Goal: Task Accomplishment & Management: Manage account settings

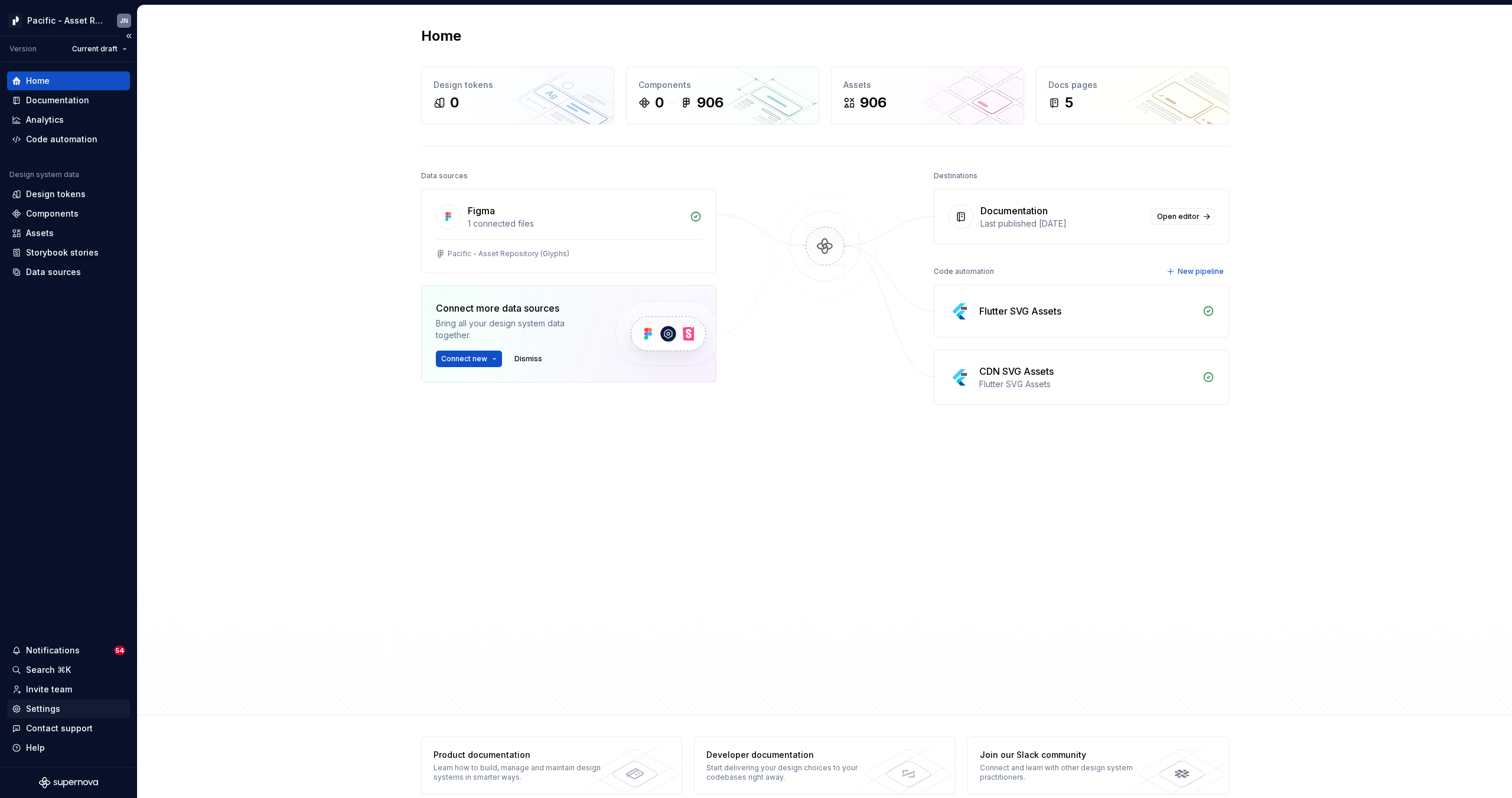
click at [39, 717] on div "Settings" at bounding box center [68, 709] width 123 height 19
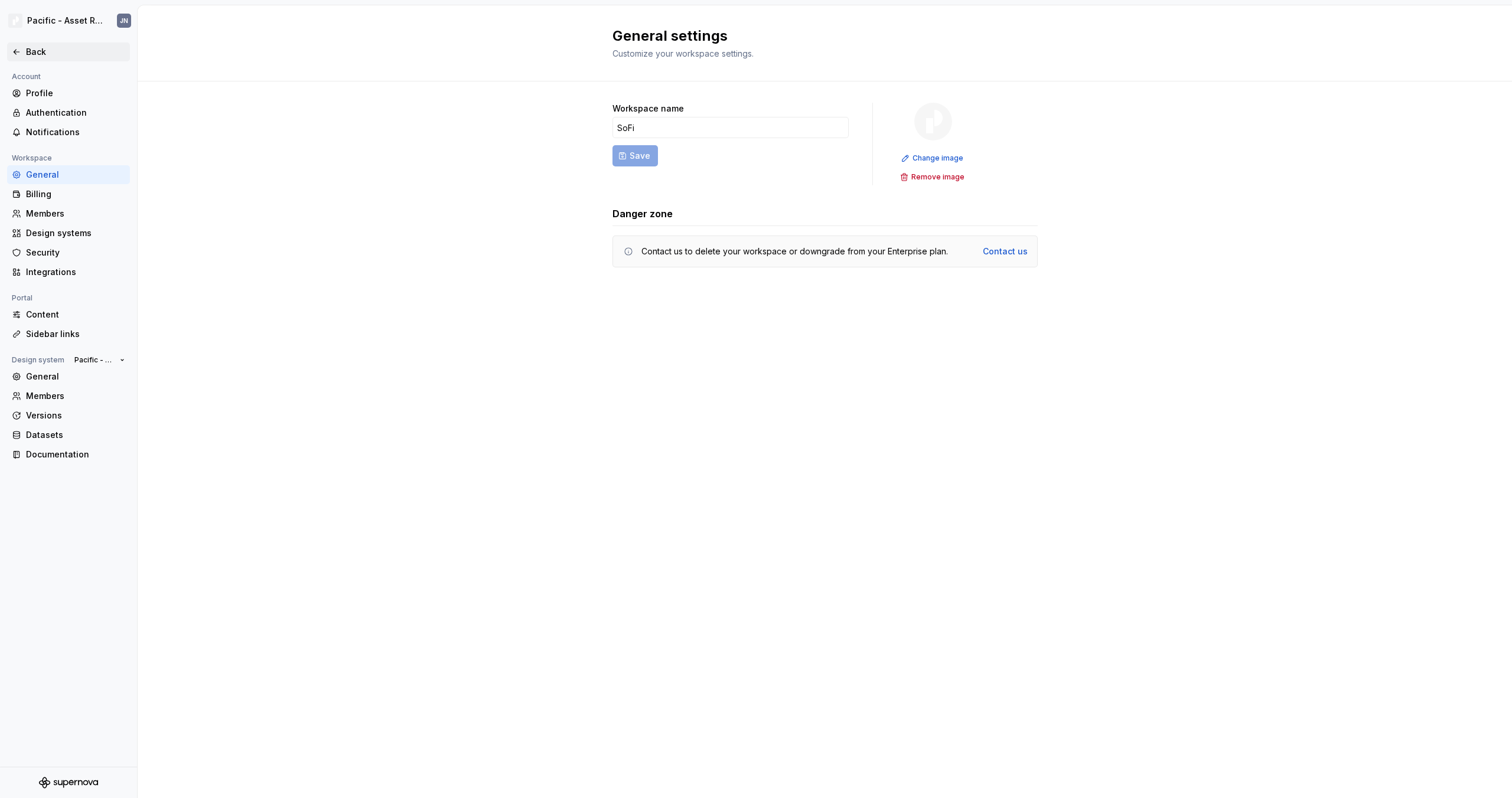
click at [20, 49] on icon at bounding box center [16, 51] width 9 height 9
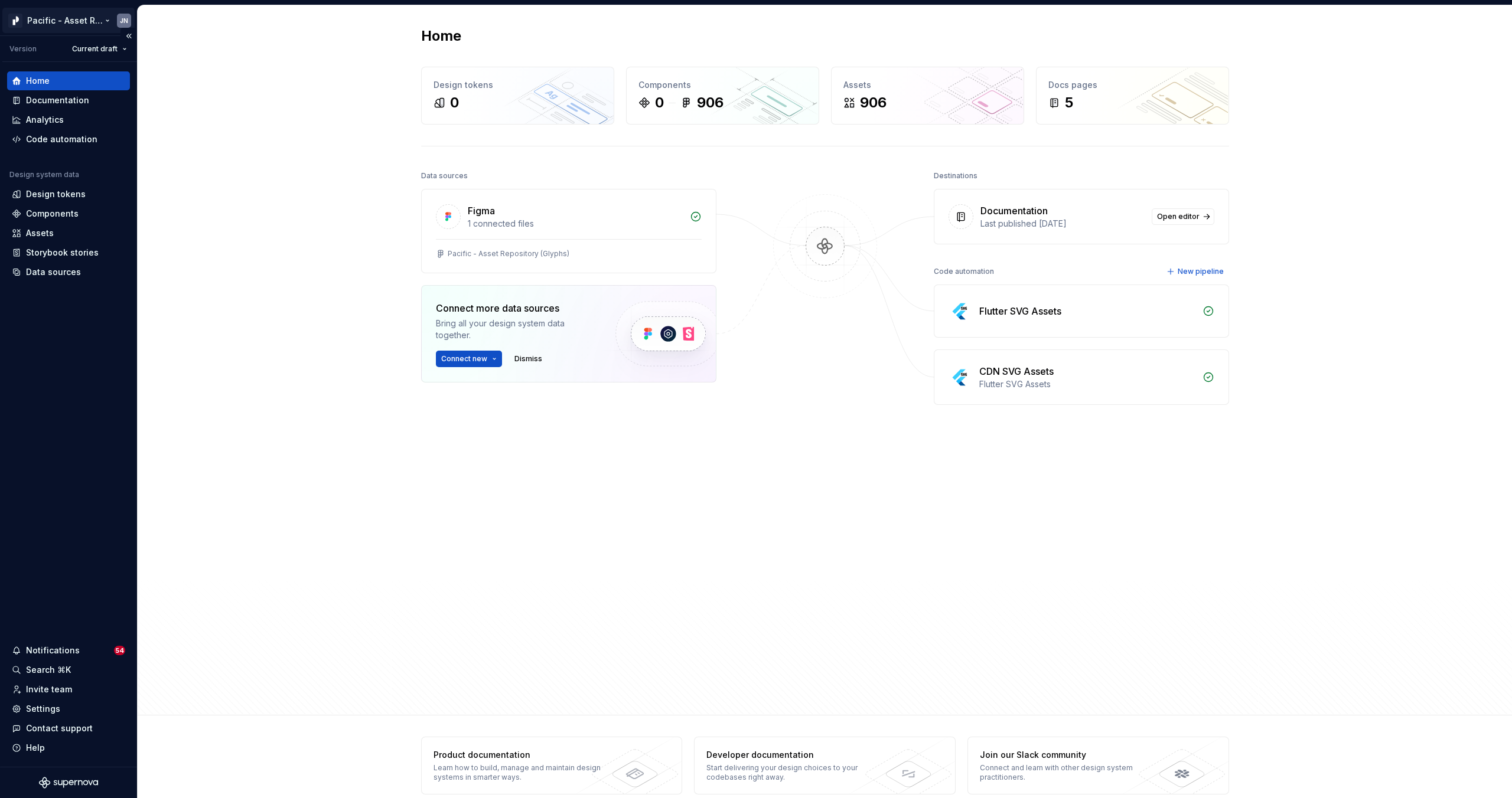
click at [62, 14] on html "Pacific - Asset Repository (Glyphs) JN Version Current draft Home Documentation…" at bounding box center [756, 399] width 1512 height 798
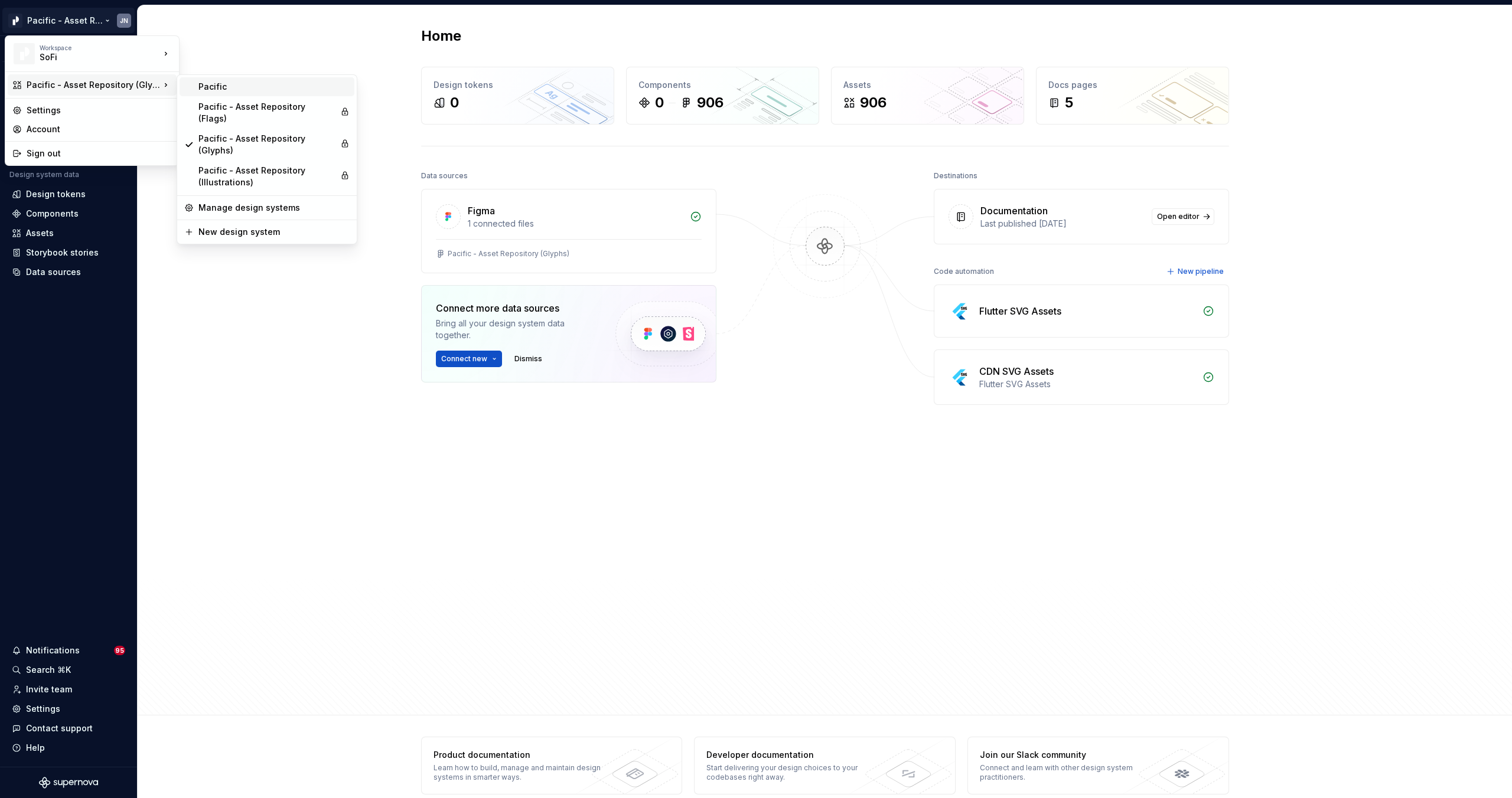
click at [250, 89] on div "Pacific" at bounding box center [273, 87] width 151 height 12
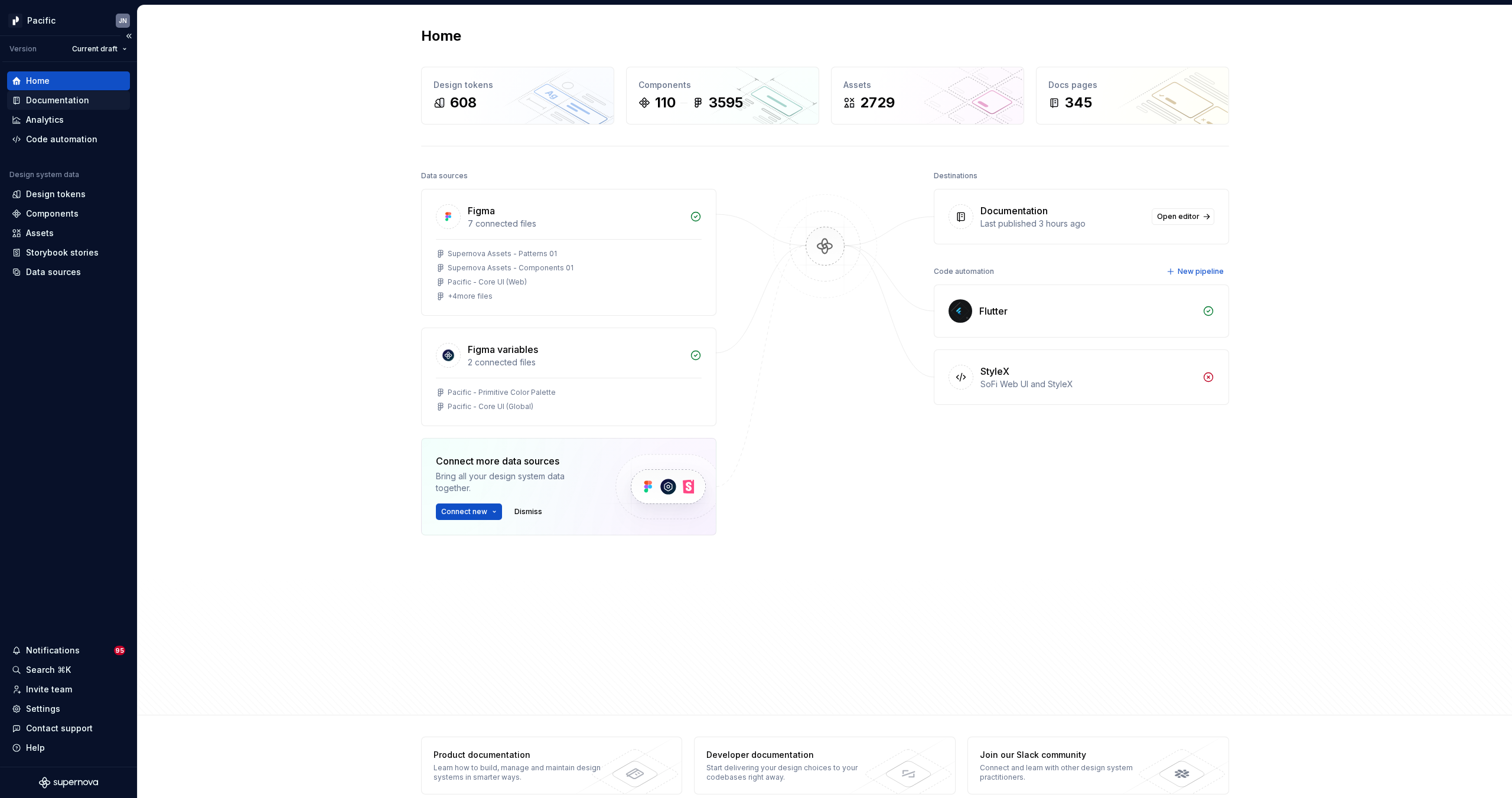
click at [55, 101] on div "Documentation" at bounding box center [58, 100] width 63 height 12
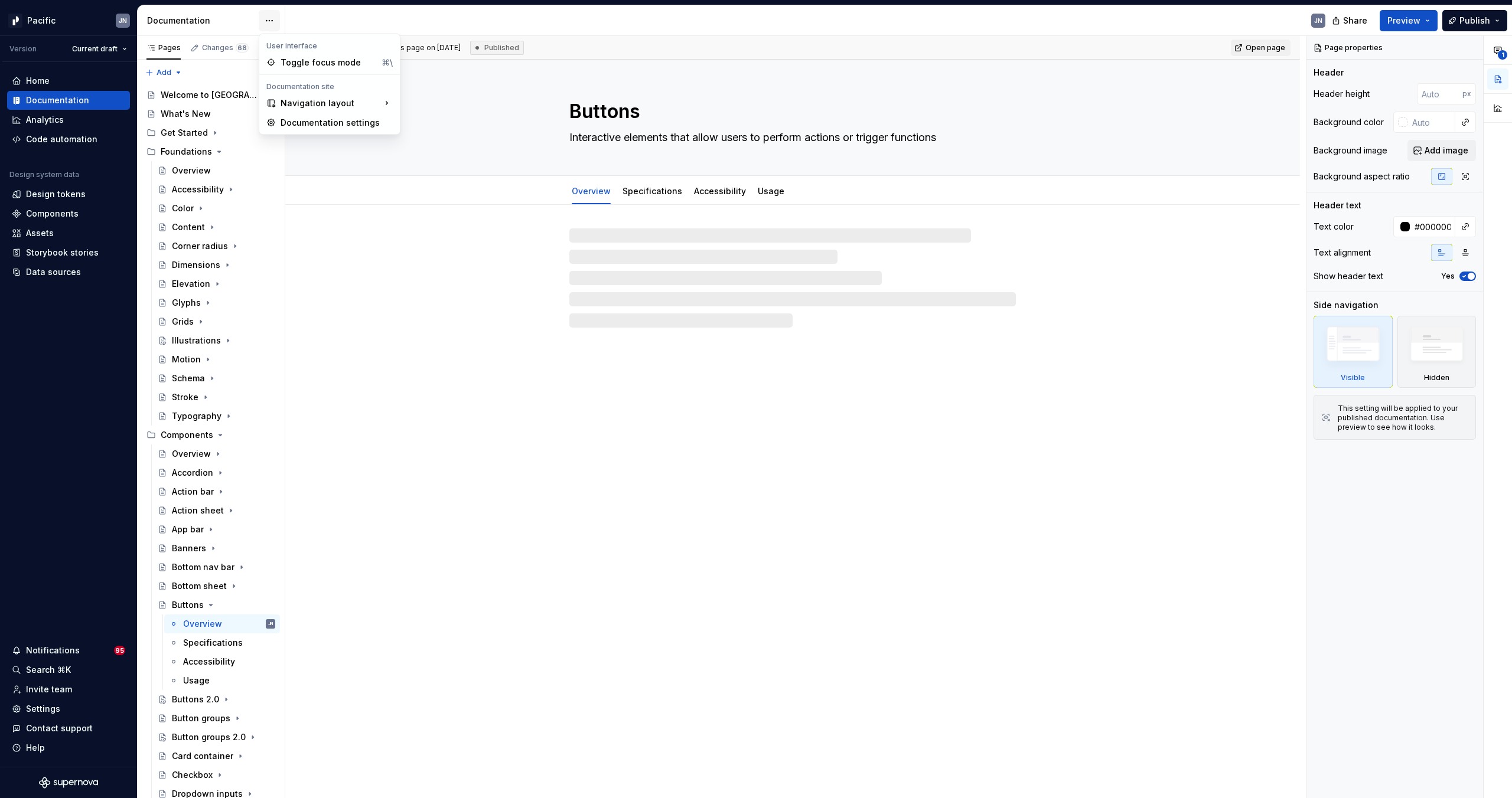
click at [272, 21] on html "Pacific JN Version Current draft Home Documentation Analytics Code automation D…" at bounding box center [756, 399] width 1512 height 798
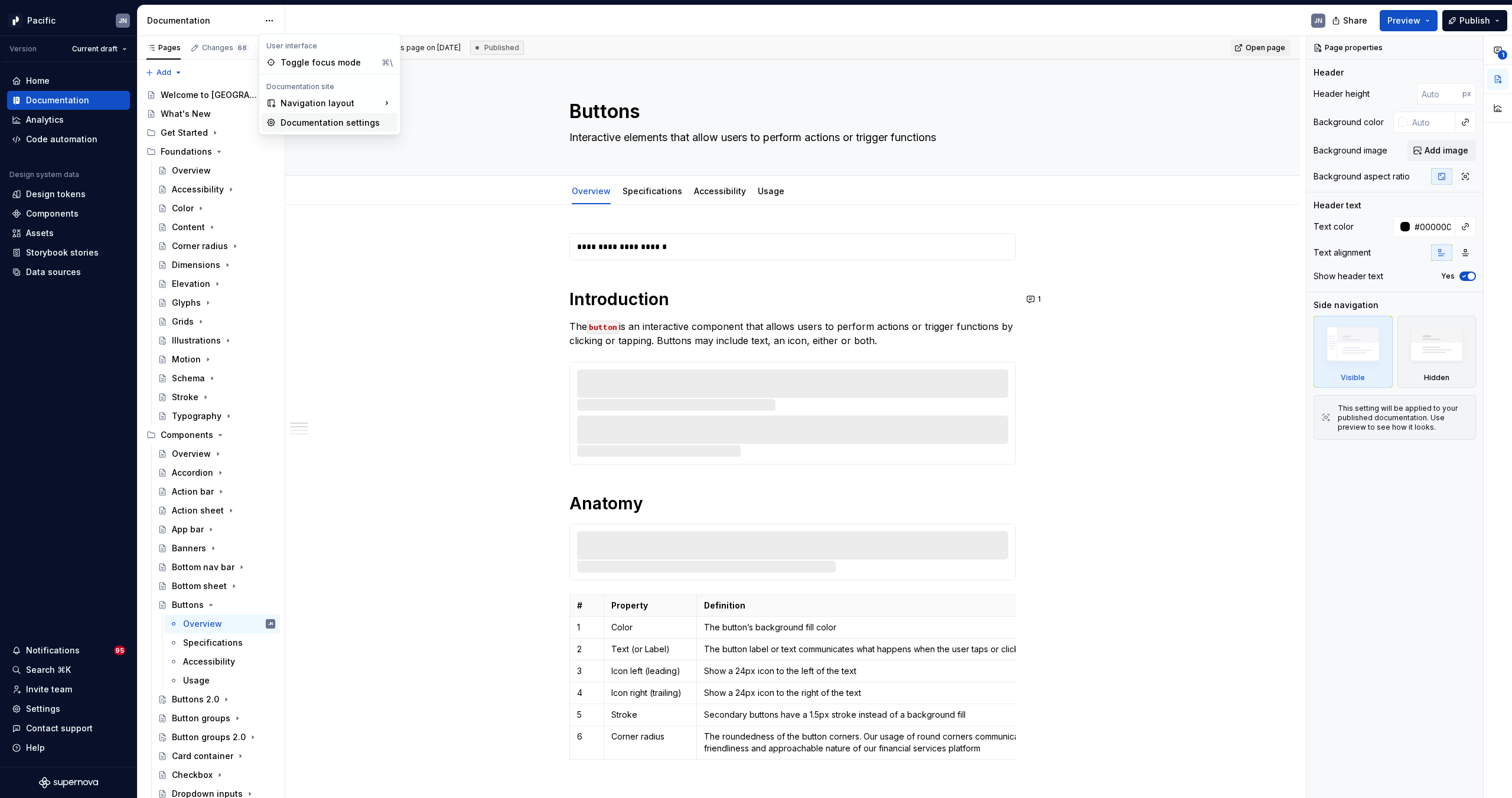
click at [309, 125] on div "Documentation settings" at bounding box center [336, 123] width 112 height 12
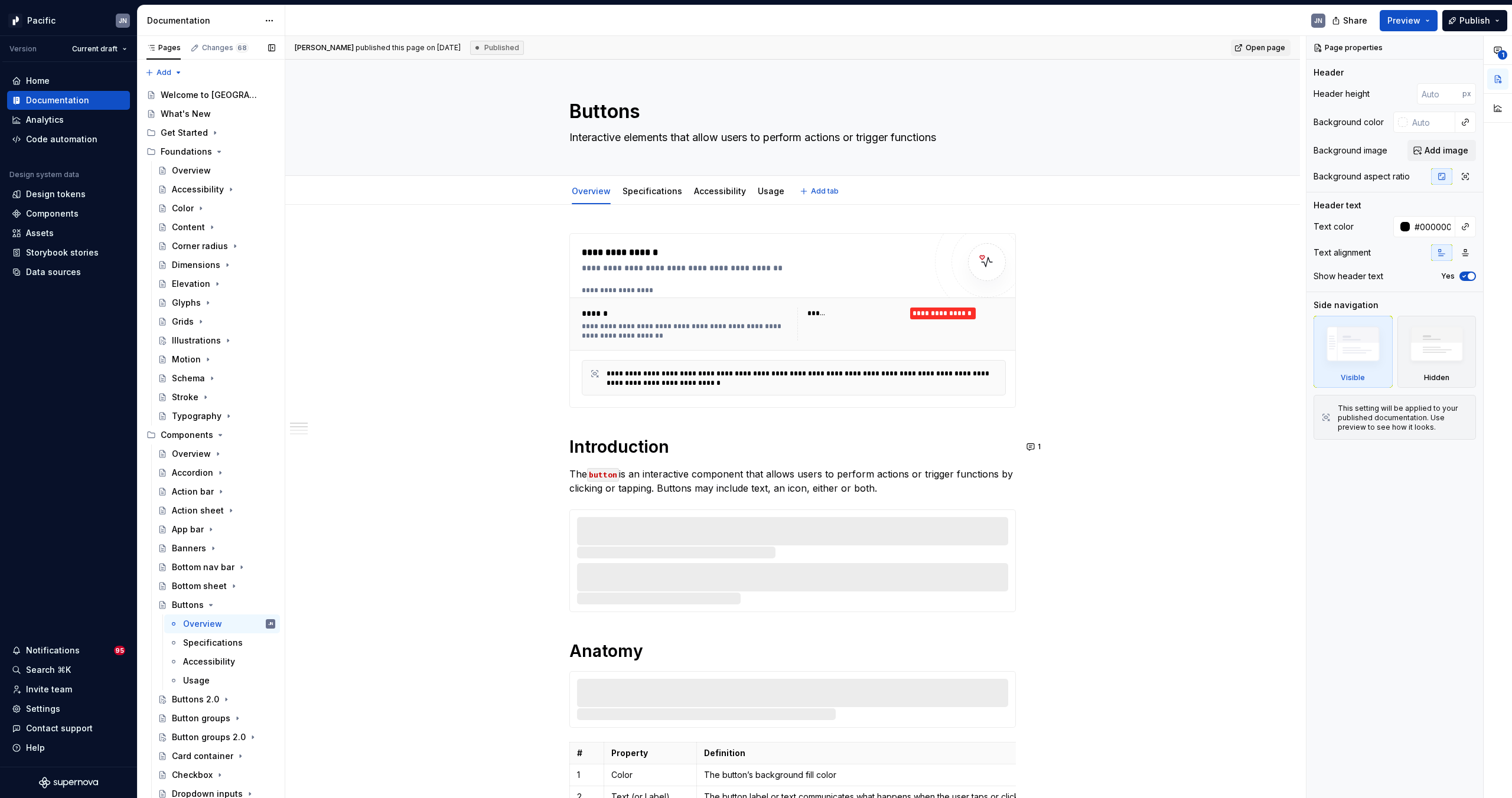
type textarea "*"
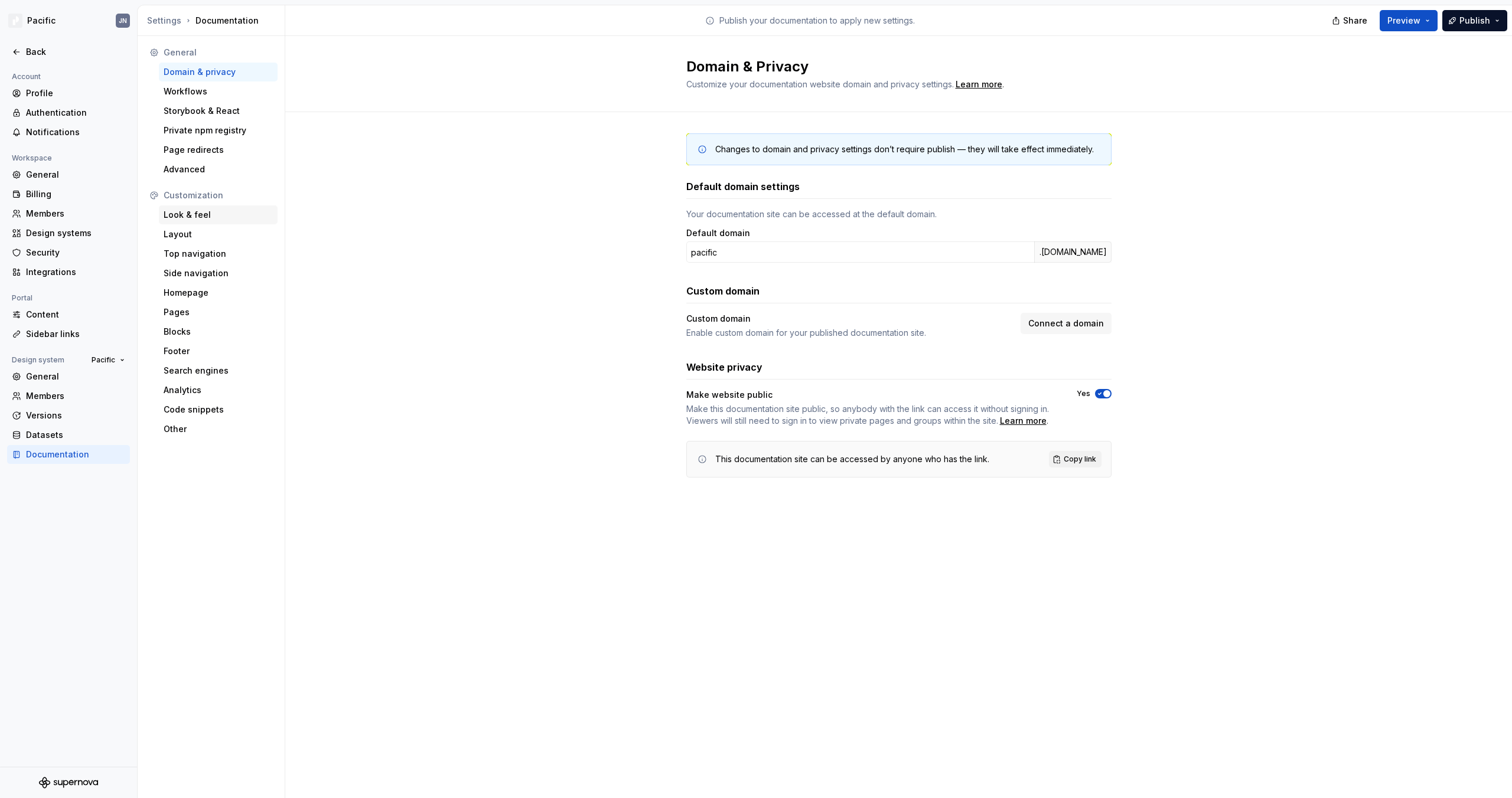
click at [199, 213] on div "Look & feel" at bounding box center [218, 215] width 109 height 12
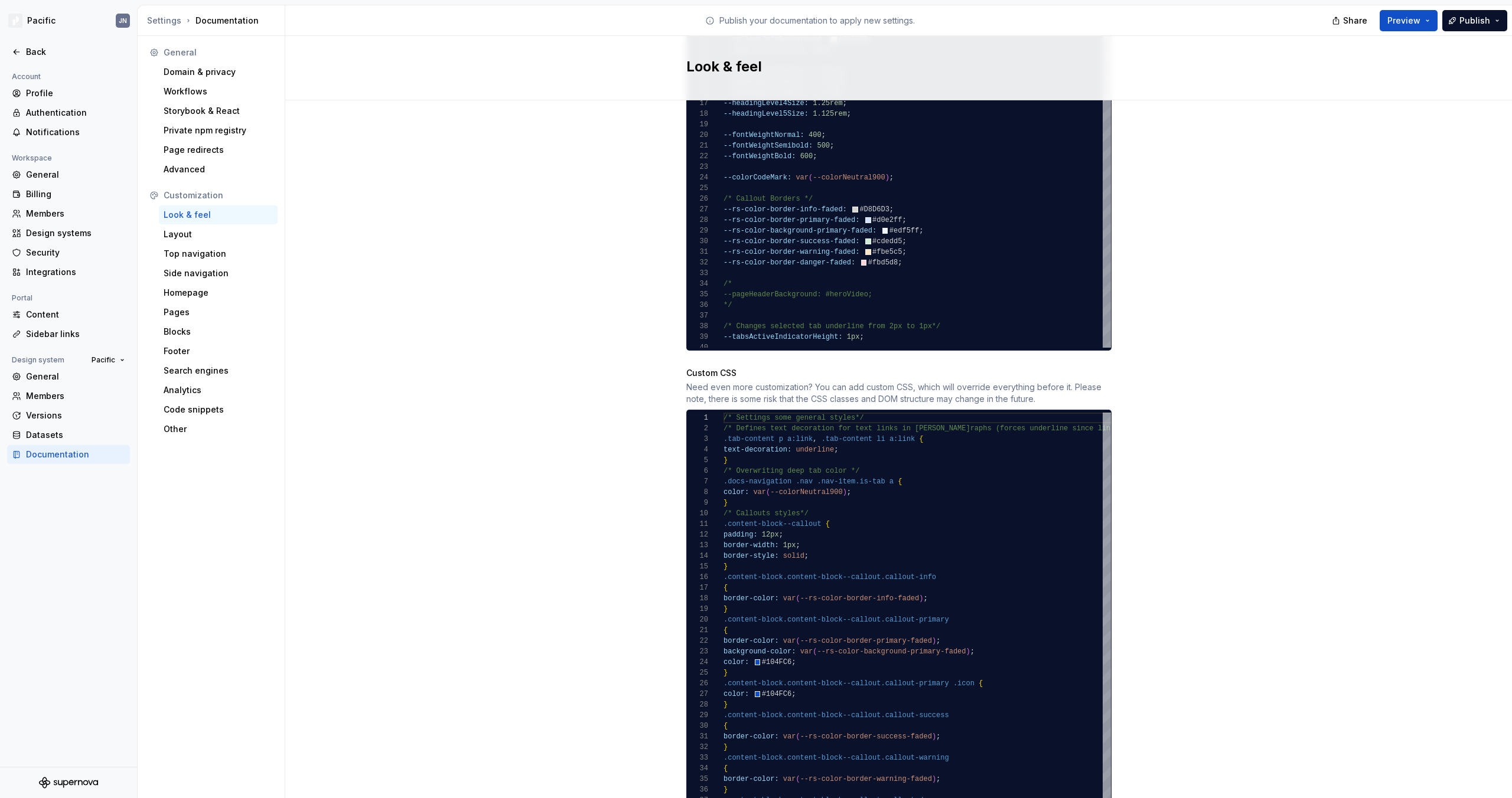
scroll to position [908, 0]
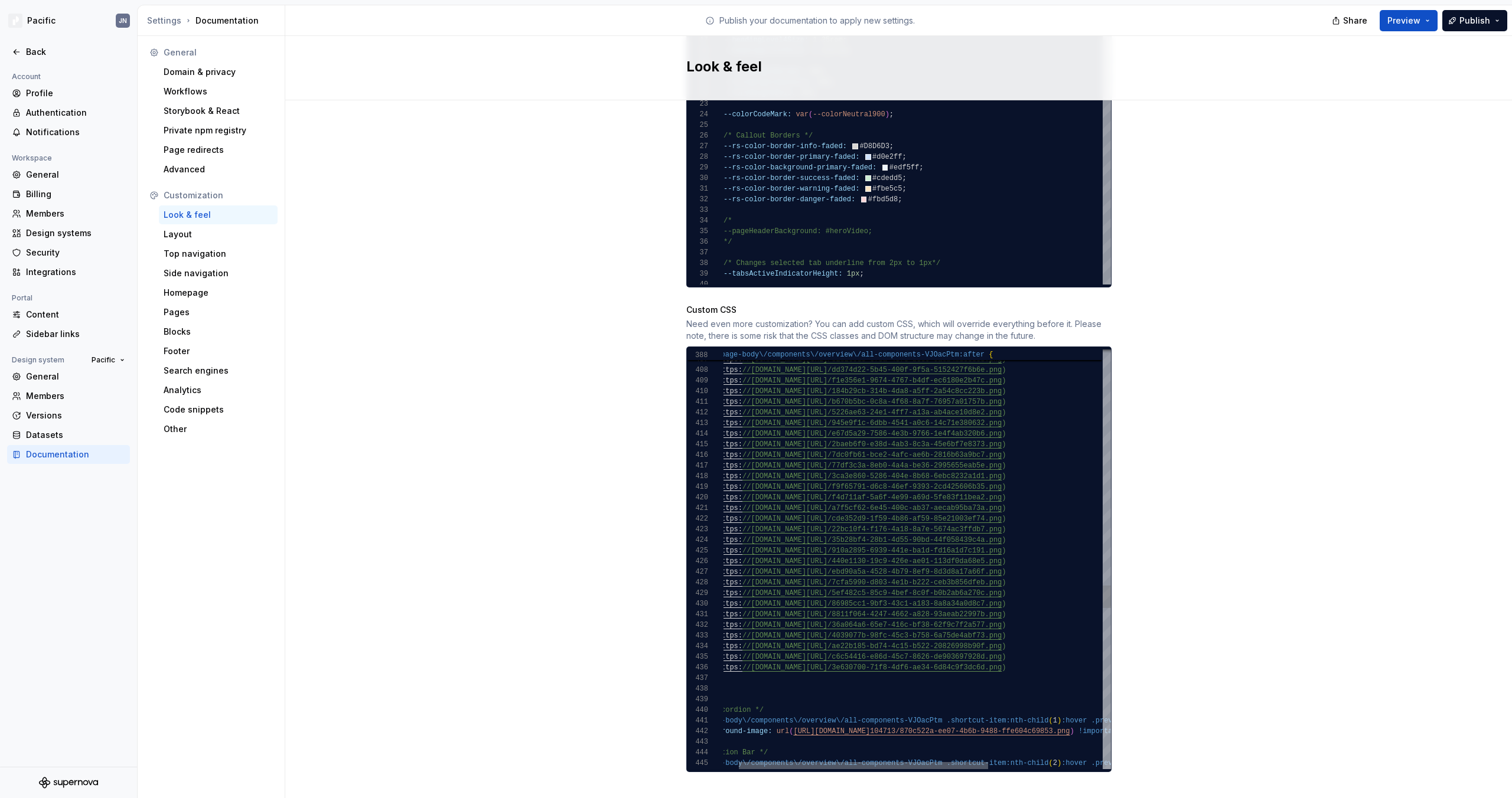
click at [912, 762] on div at bounding box center [863, 766] width 250 height 7
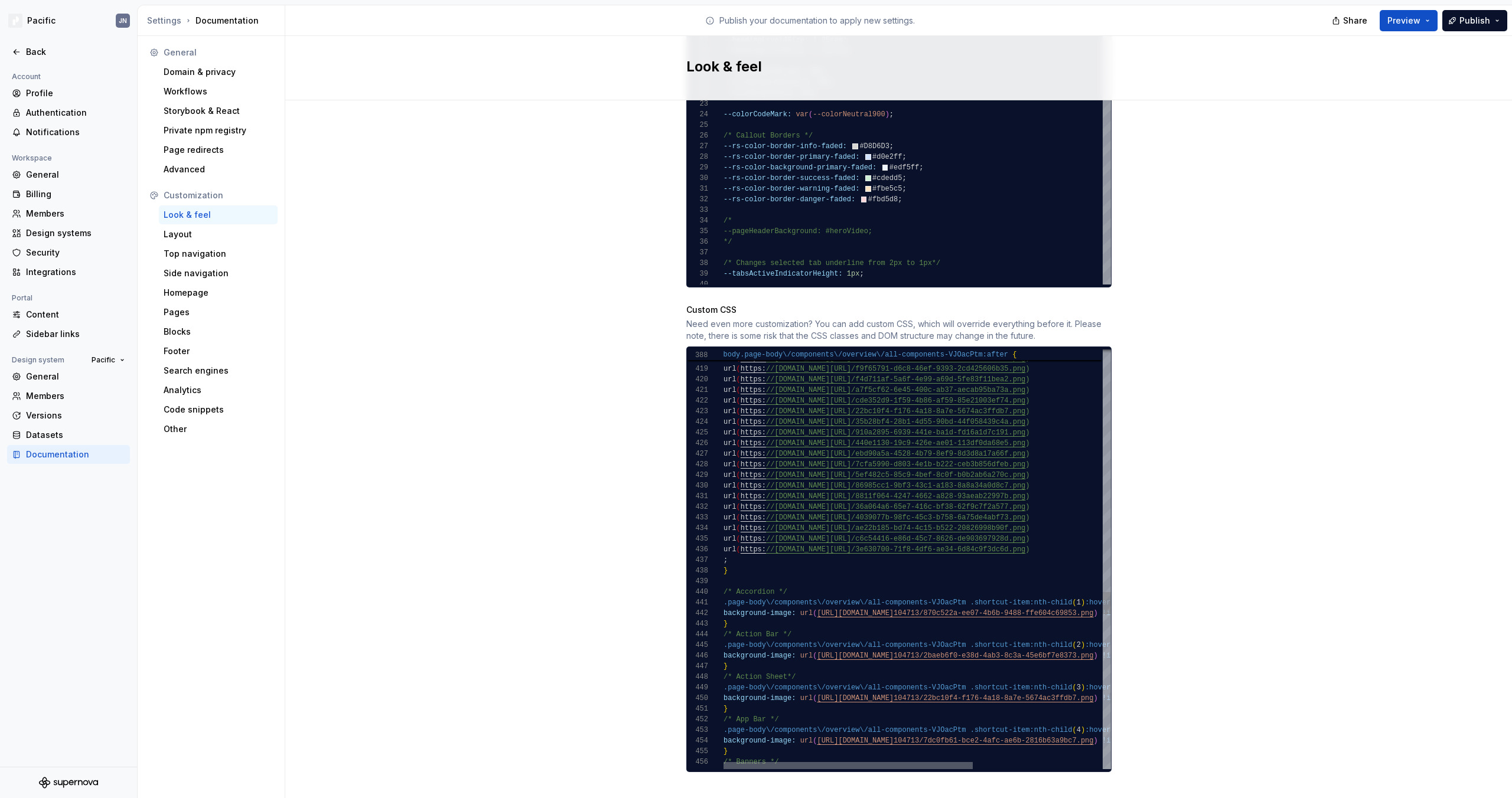
click at [871, 762] on div at bounding box center [848, 766] width 250 height 7
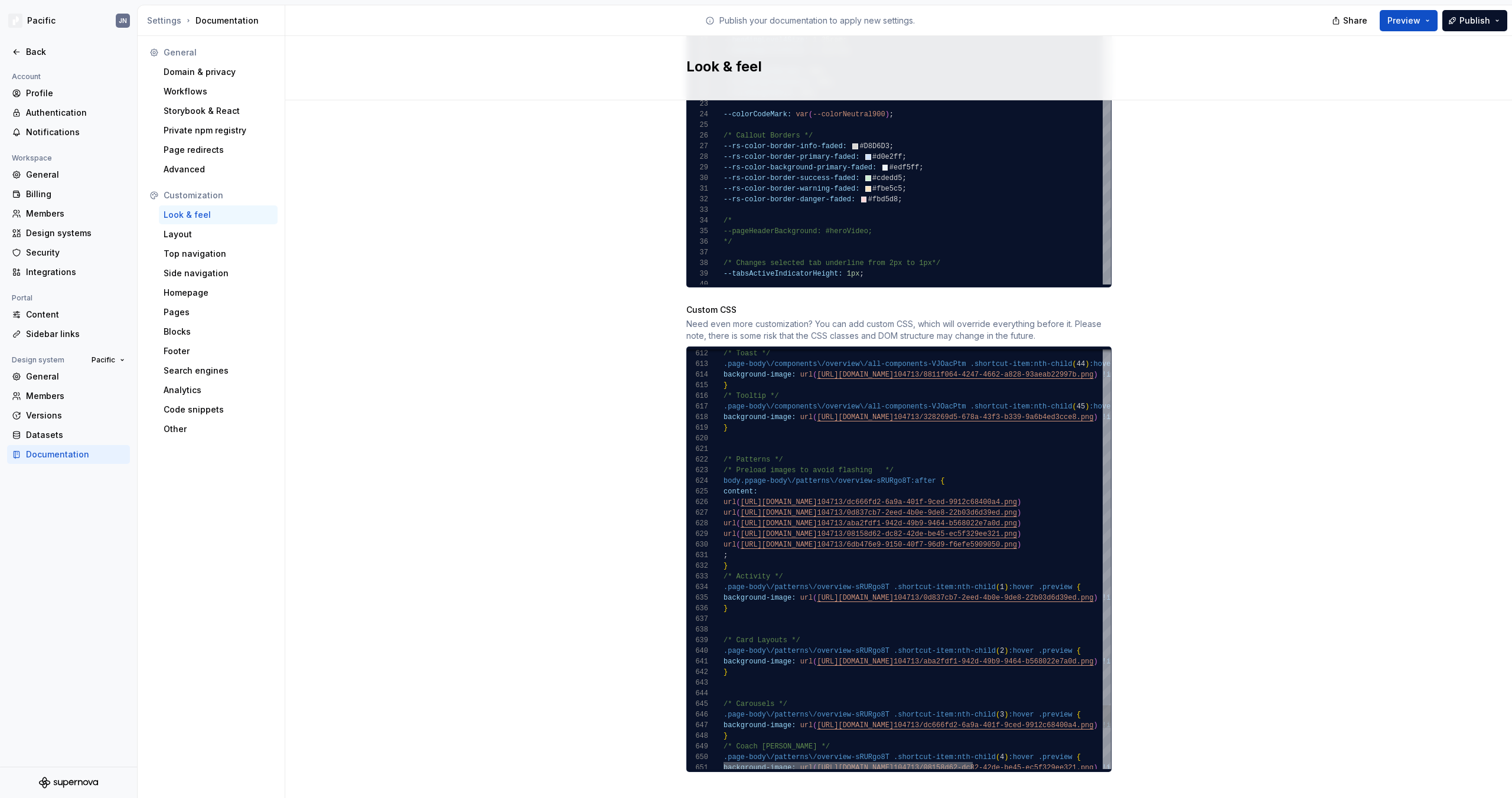
click at [928, 762] on div at bounding box center [848, 766] width 250 height 7
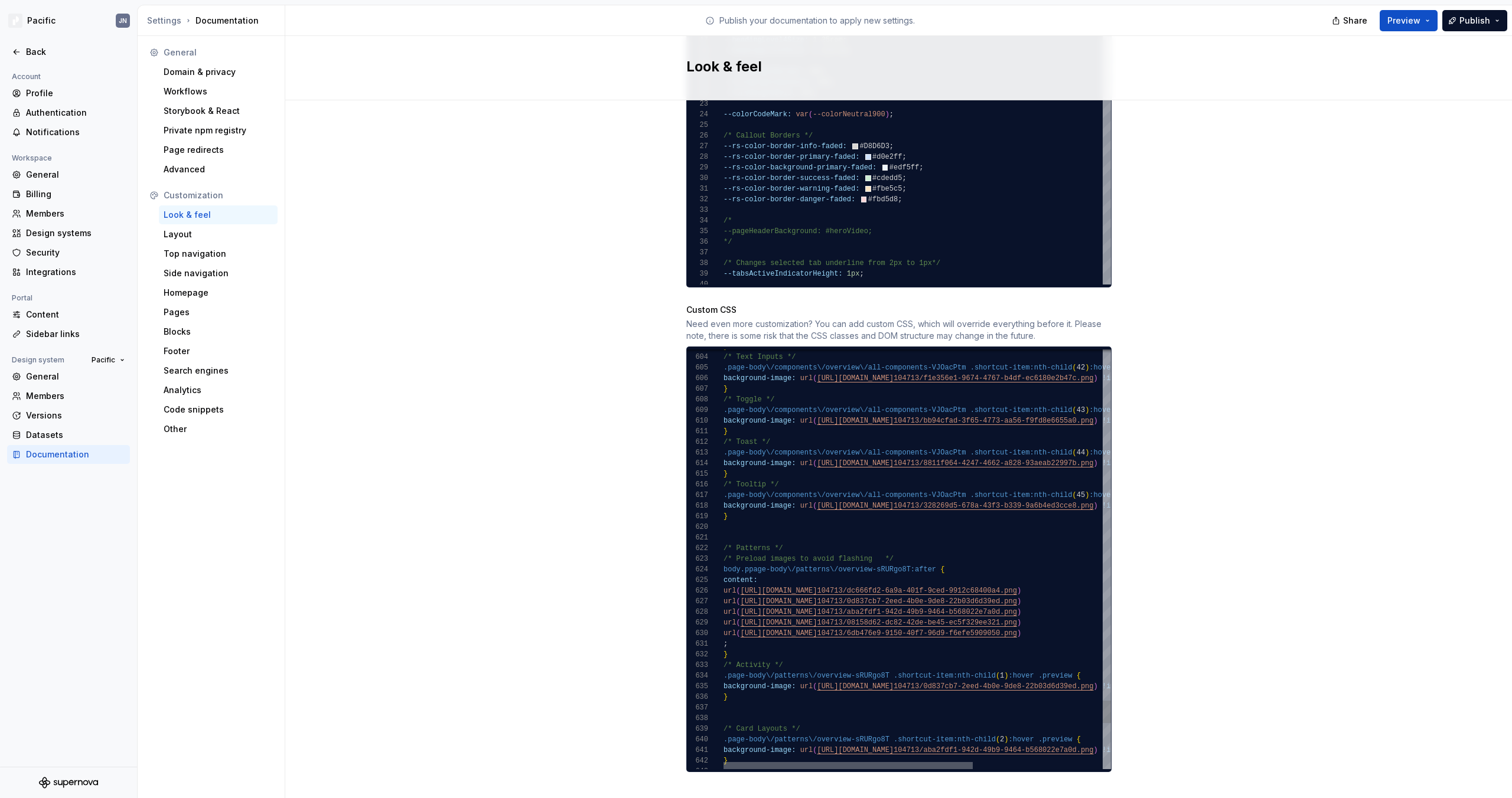
click at [893, 762] on div at bounding box center [848, 766] width 250 height 7
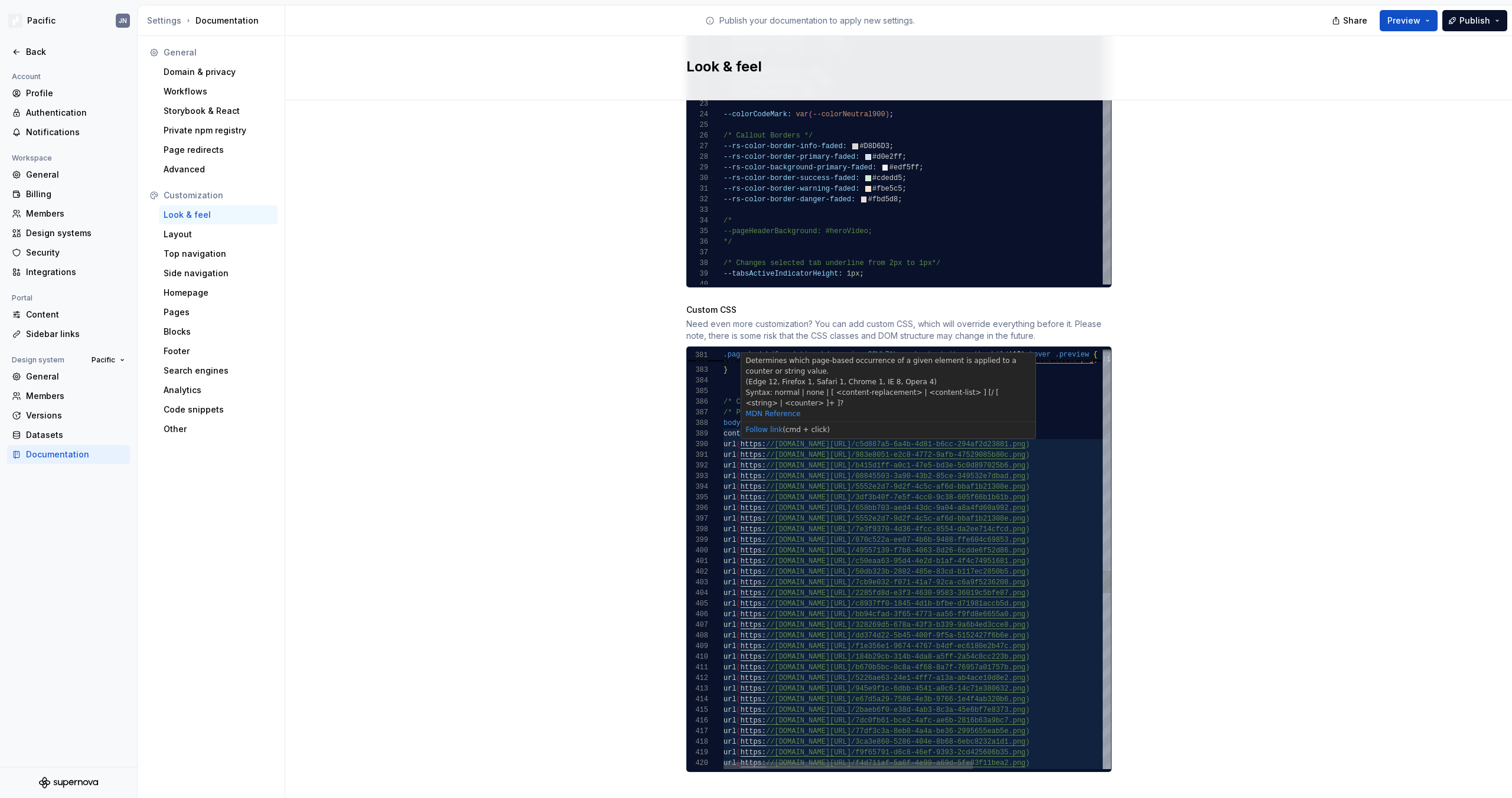
click at [725, 415] on div "url ( https: //[DOMAIN_NAME][URL] /5226ae63-24e1-4ff7-a13a-ab4ace10d8e2.png ) u…" at bounding box center [1017, 141] width 588 height 7670
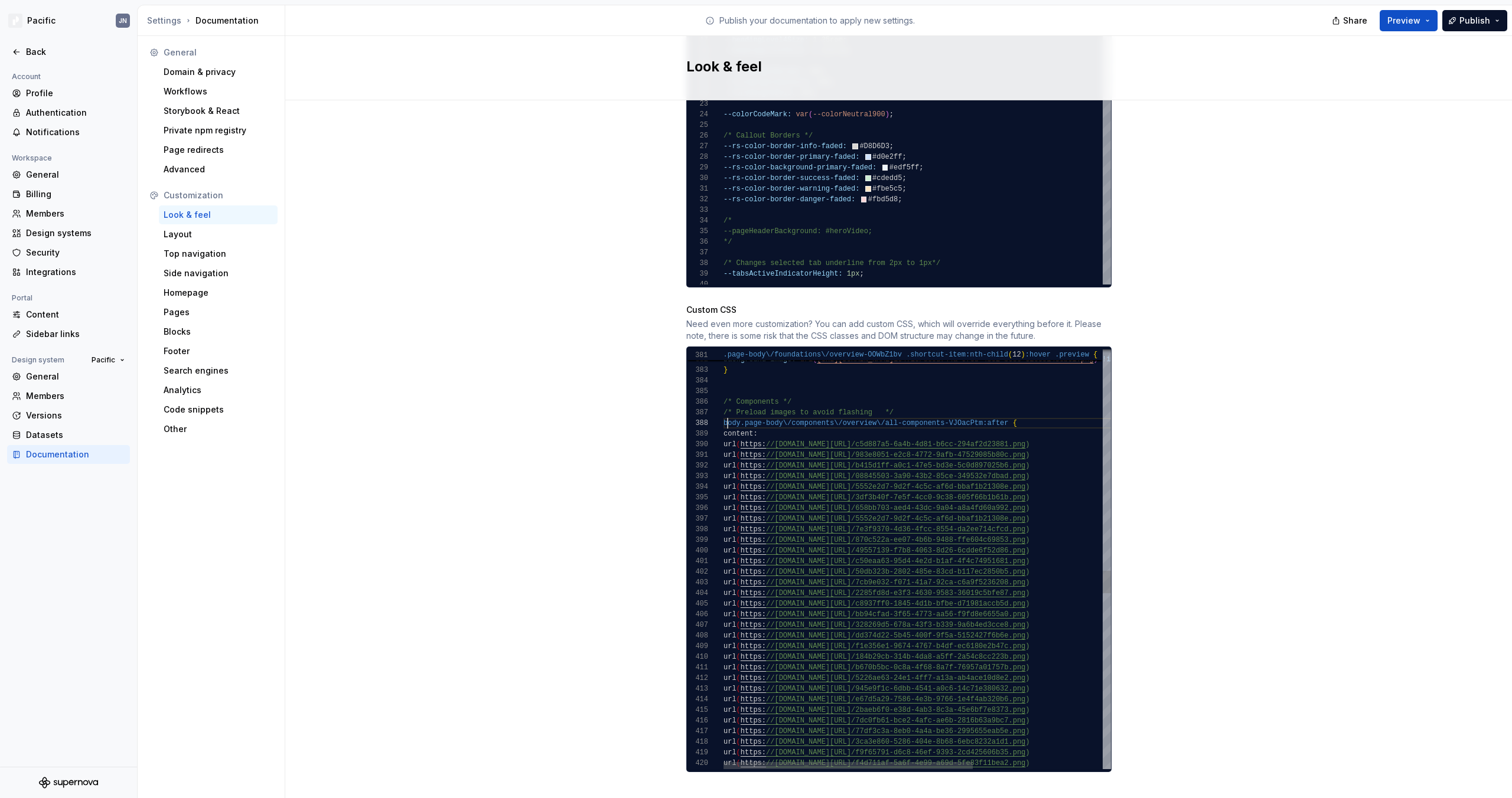
scroll to position [74, 4]
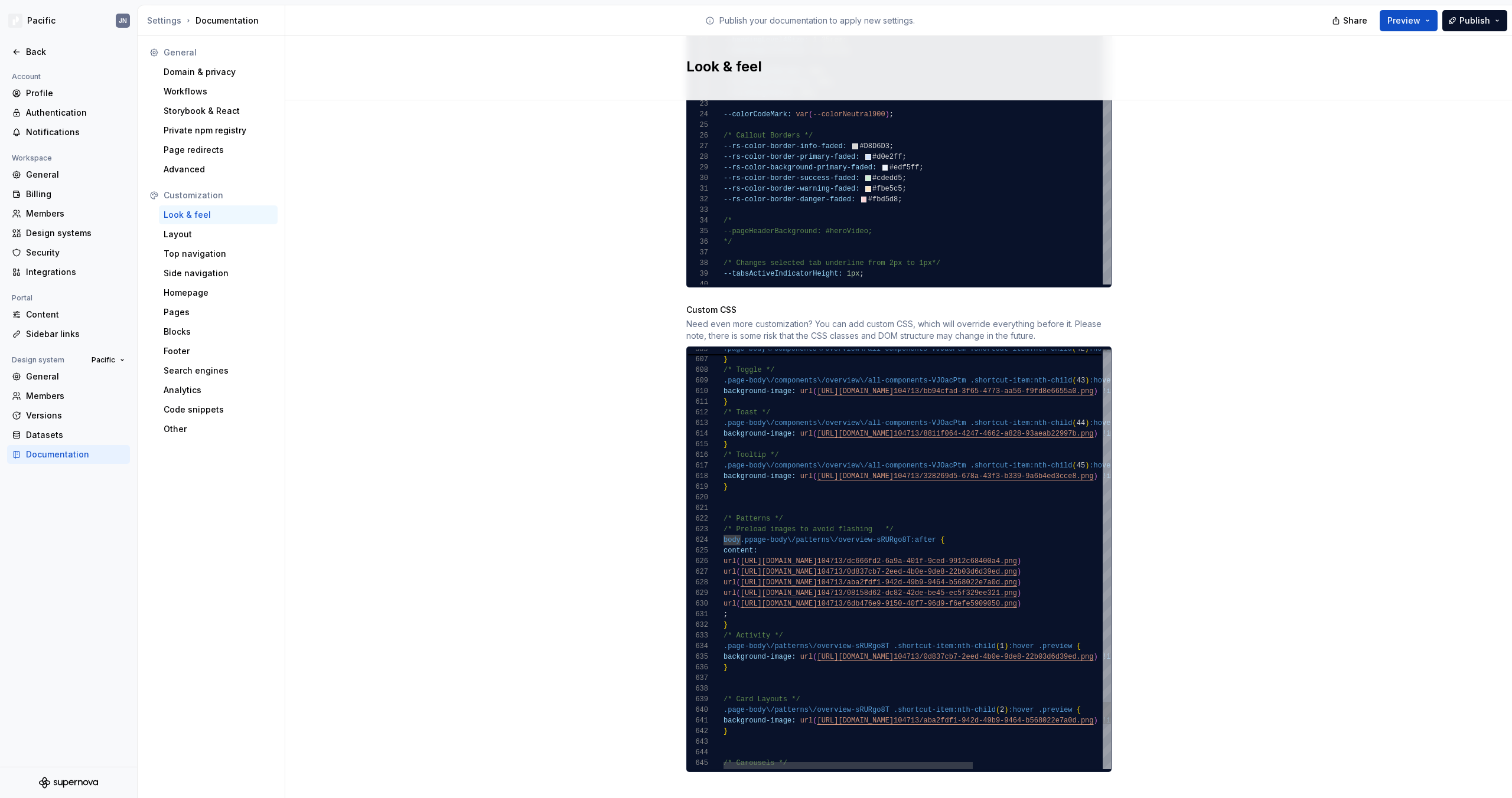
click at [894, 762] on div at bounding box center [848, 766] width 250 height 7
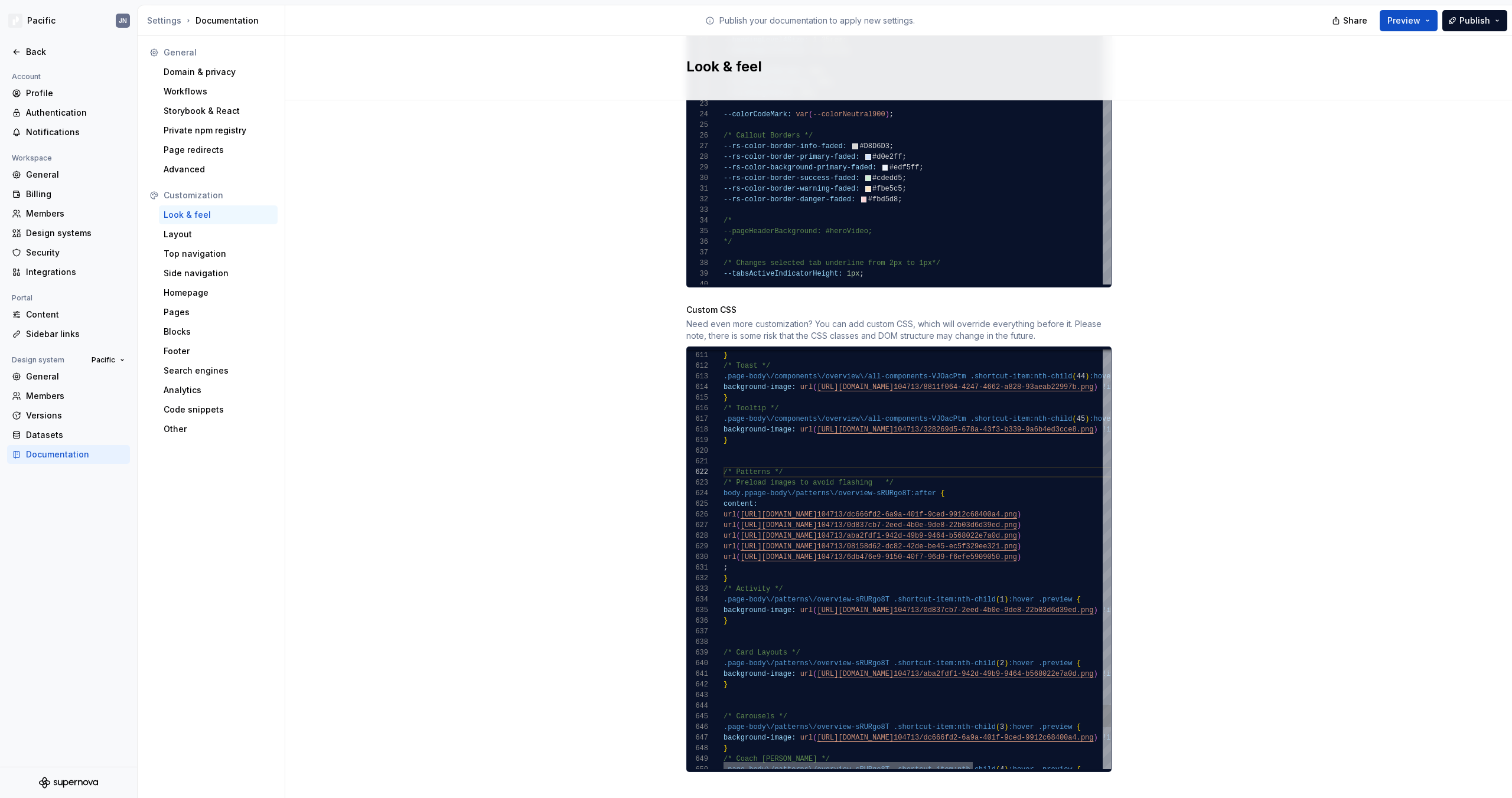
click at [907, 762] on div at bounding box center [848, 766] width 250 height 7
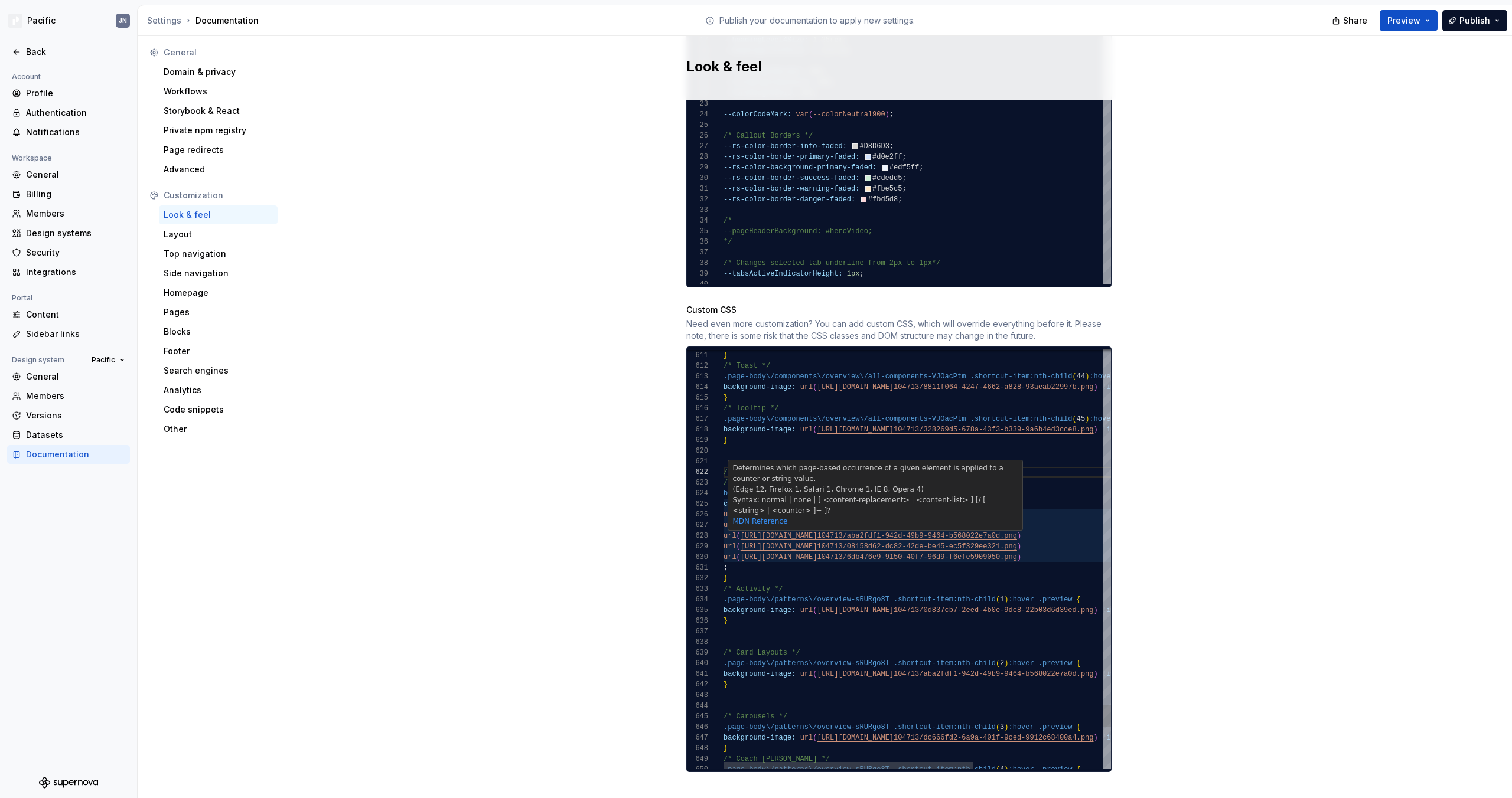
click at [728, 497] on div "Determines which page-based occurrence of a given element is applied to a count…" at bounding box center [875, 495] width 294 height 68
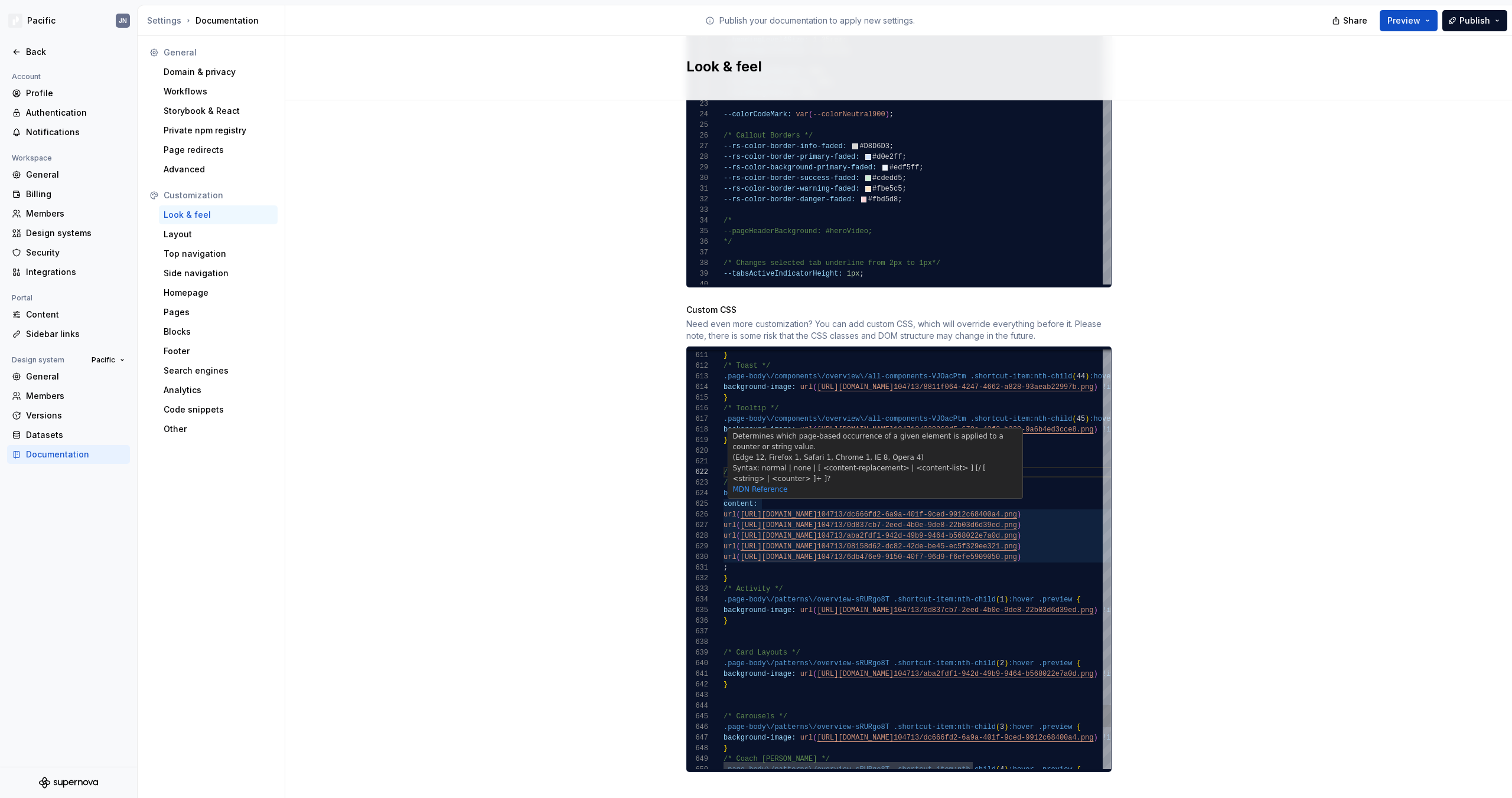
scroll to position [43, 38]
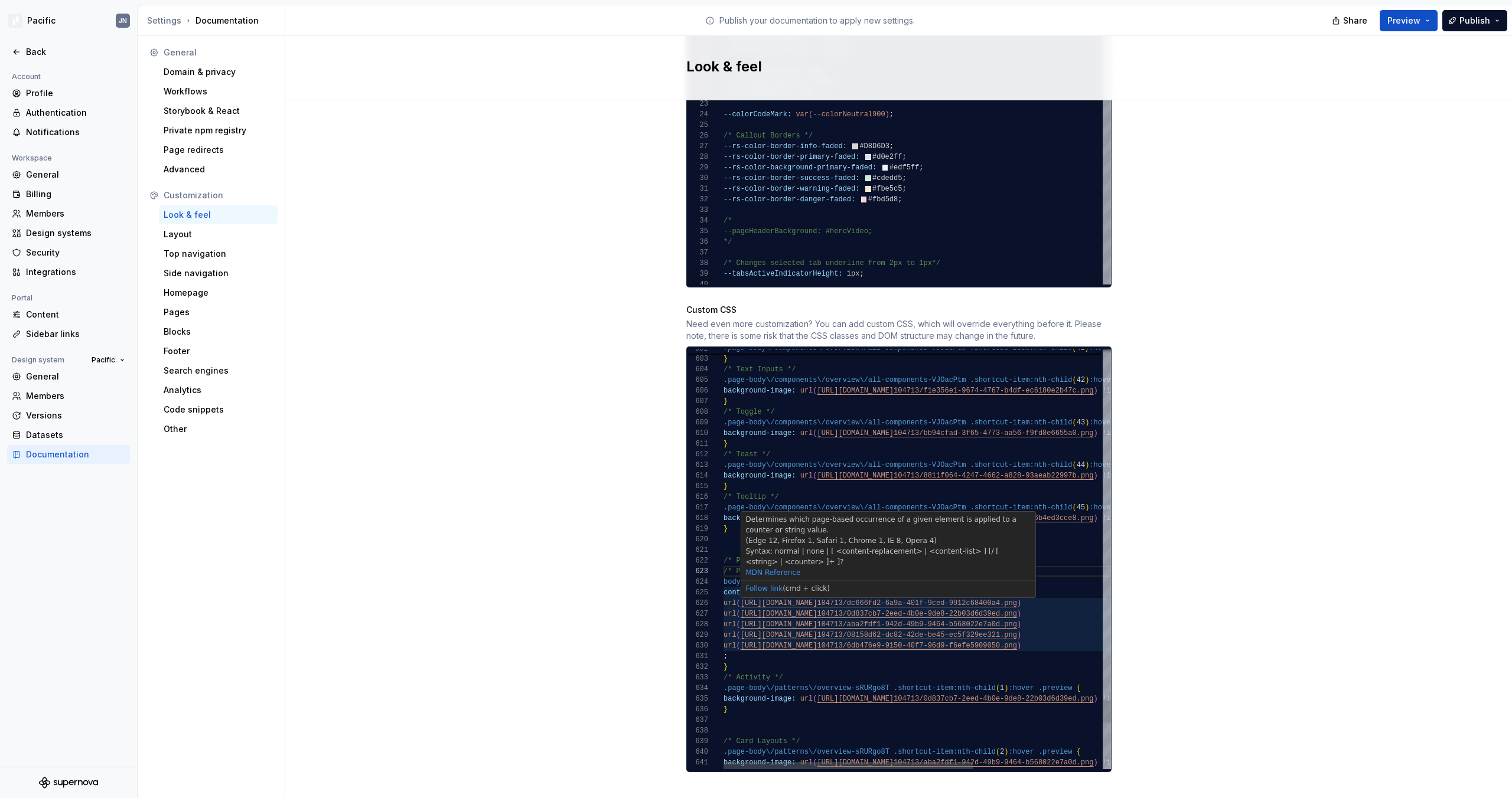
click at [771, 586] on div "Determines which page-based occurrence of a given element is applied to a count…" at bounding box center [888, 554] width 296 height 87
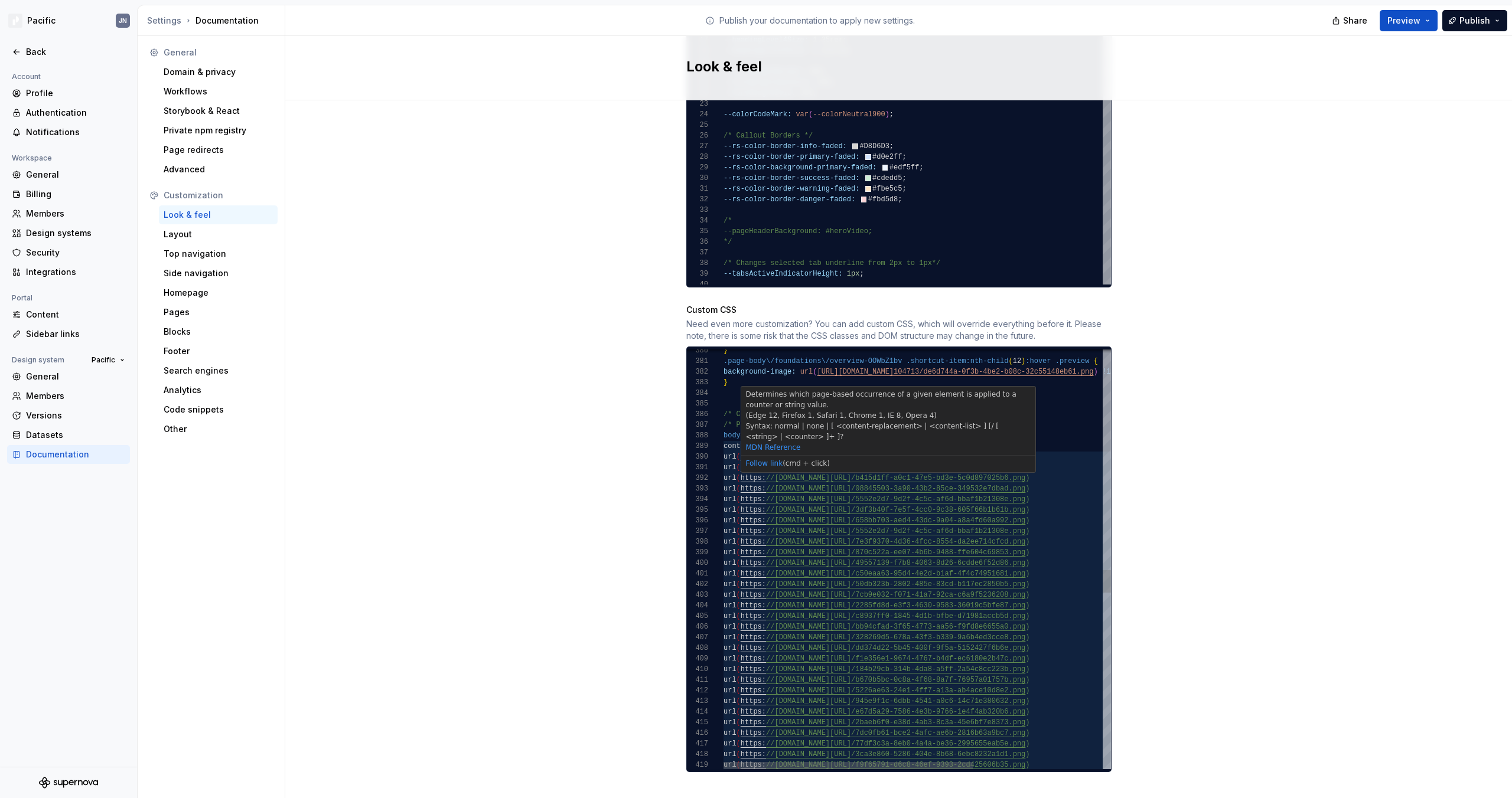
type textarea "**********"
click at [1061, 402] on div "url ( https: //[DOMAIN_NAME][URL] /f9f65791-d6c8-46ef-9393-2cd425606b35.png ) u…" at bounding box center [1017, 152] width 588 height 7670
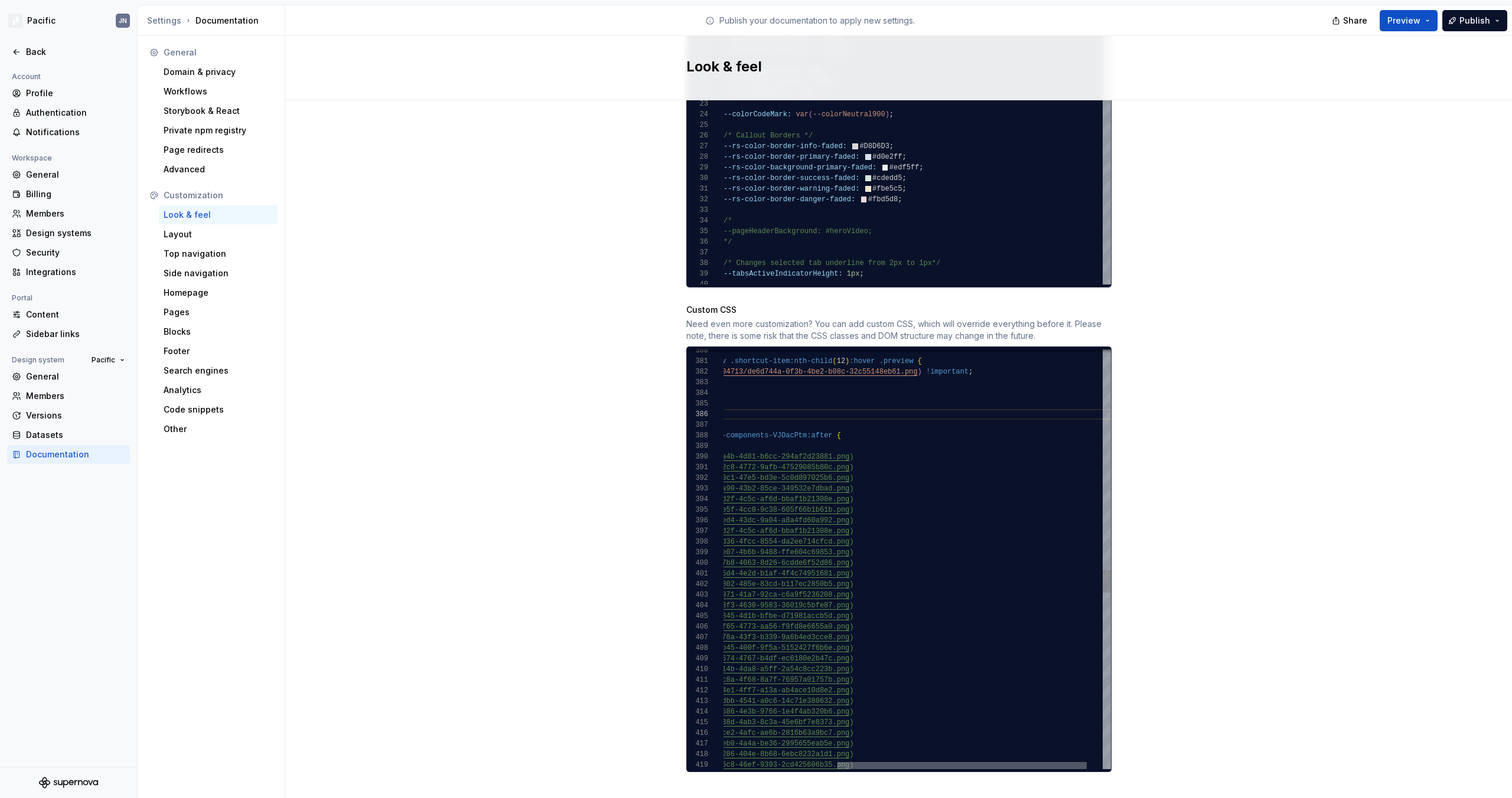
click at [1061, 762] on div at bounding box center [962, 766] width 250 height 7
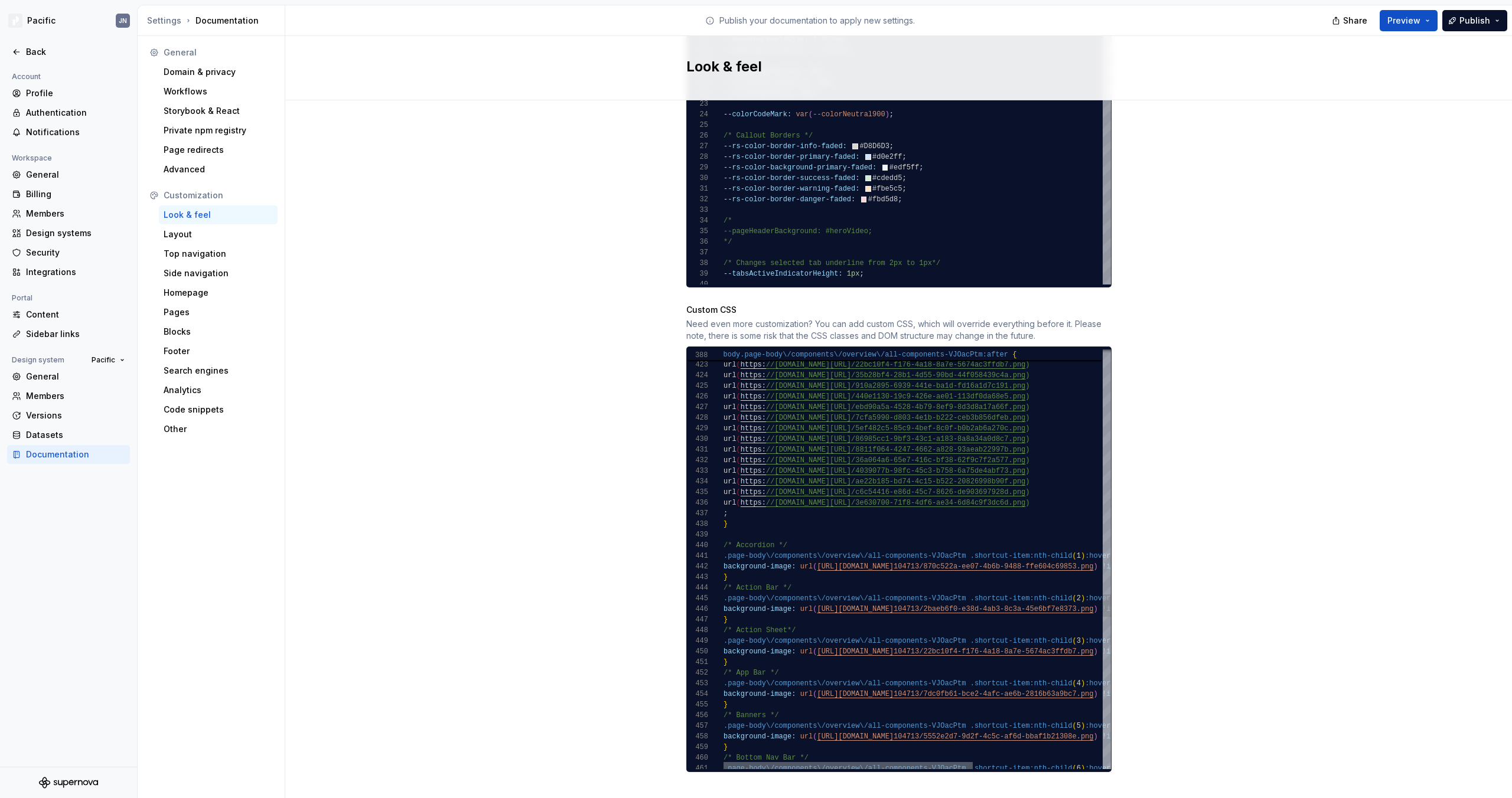
click at [876, 762] on div at bounding box center [848, 766] width 250 height 7
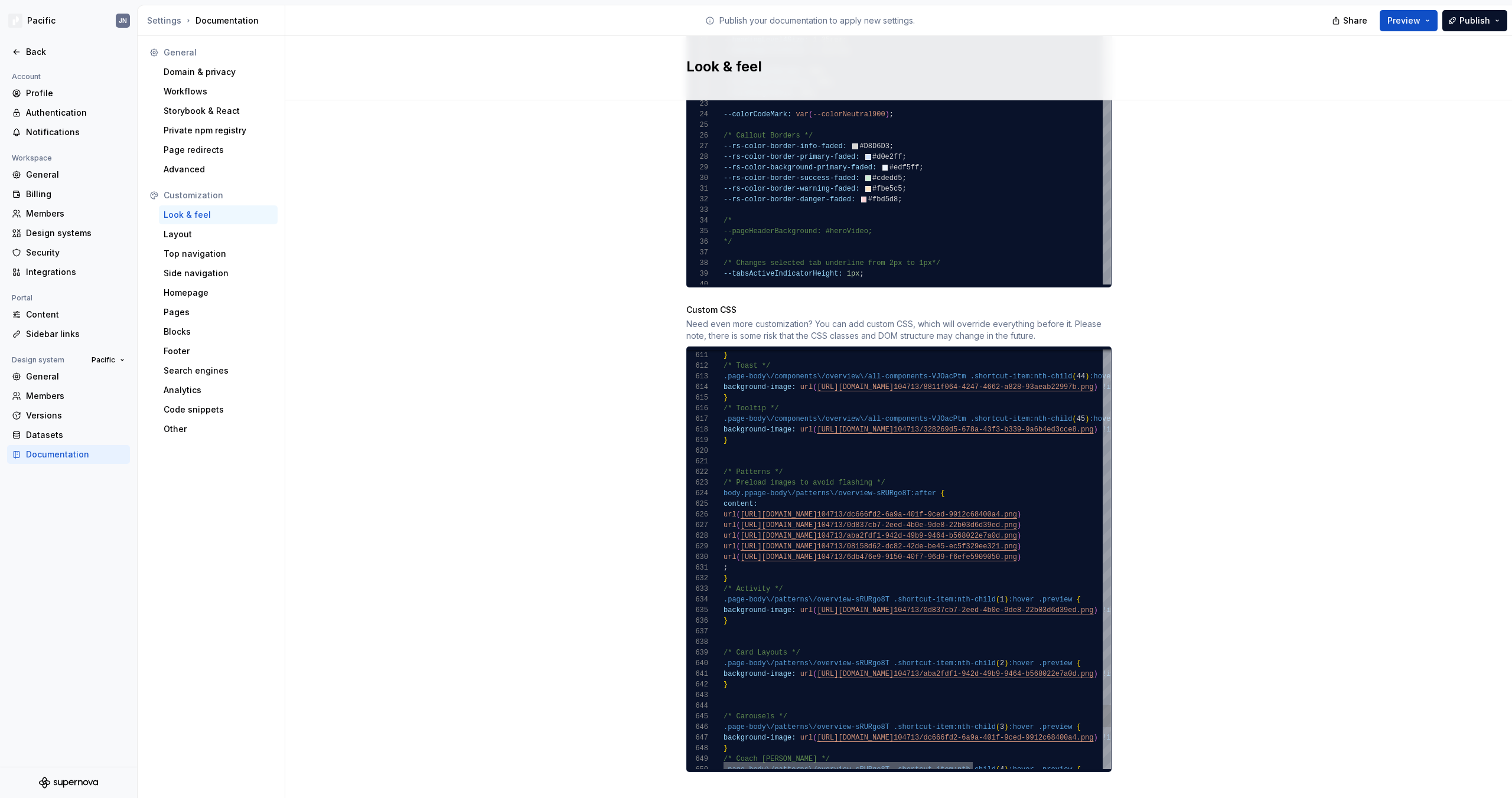
click at [879, 762] on div at bounding box center [848, 766] width 250 height 7
click at [59, 90] on div "Profile" at bounding box center [76, 94] width 99 height 12
